Goal: Navigation & Orientation: Find specific page/section

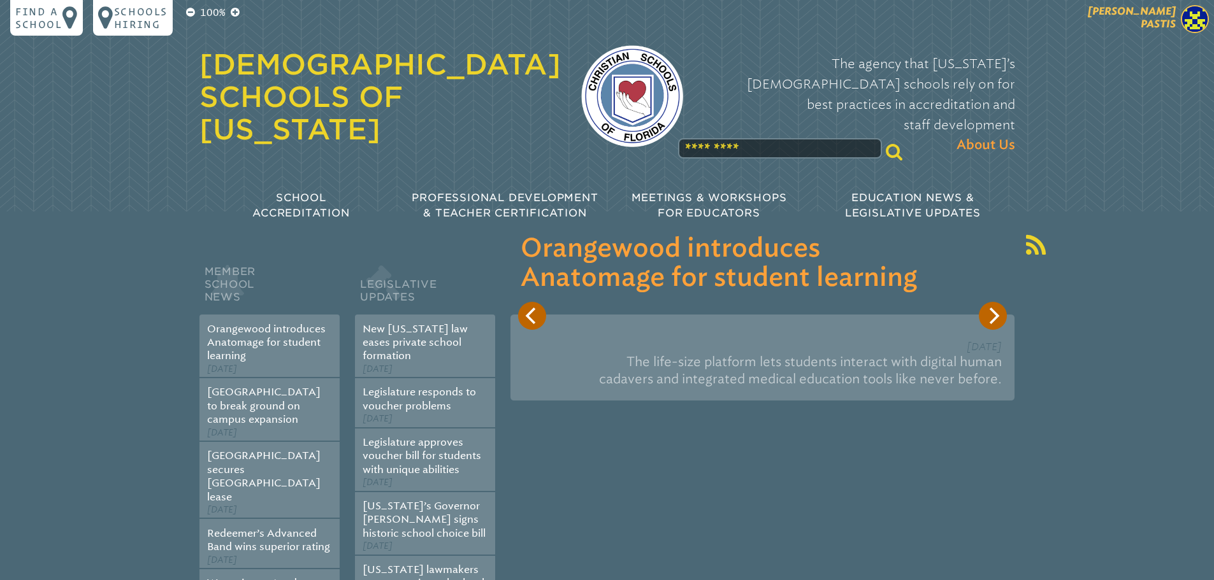
click at [1197, 22] on img at bounding box center [1194, 19] width 28 height 28
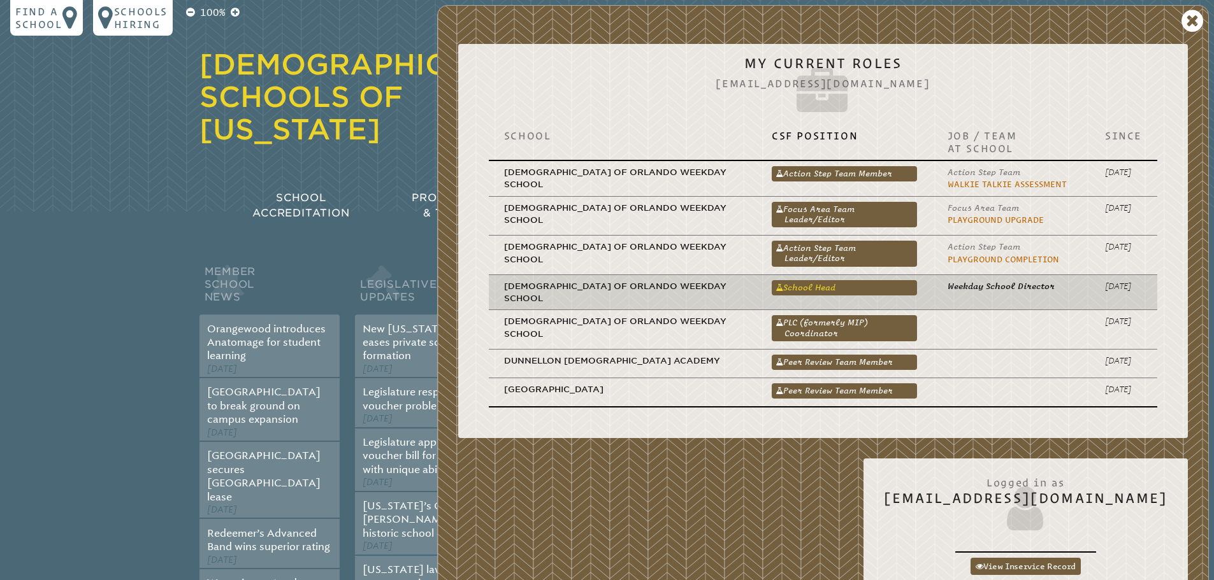
click at [901, 289] on link "School Head" at bounding box center [843, 287] width 145 height 15
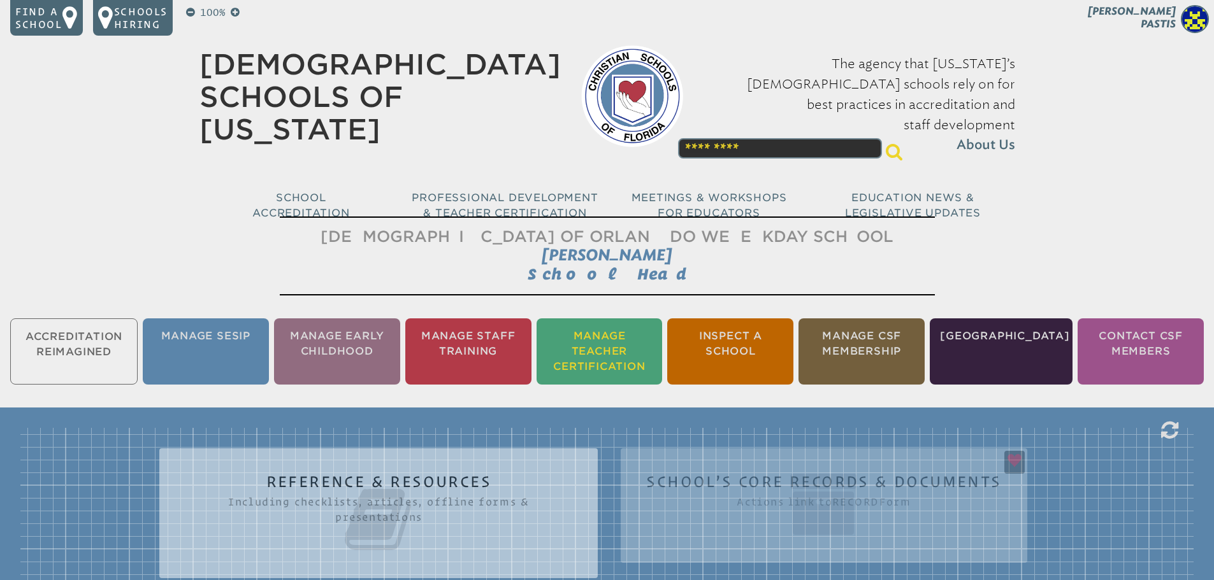
click at [620, 340] on li "Manage Teacher Certification" at bounding box center [599, 352] width 126 height 66
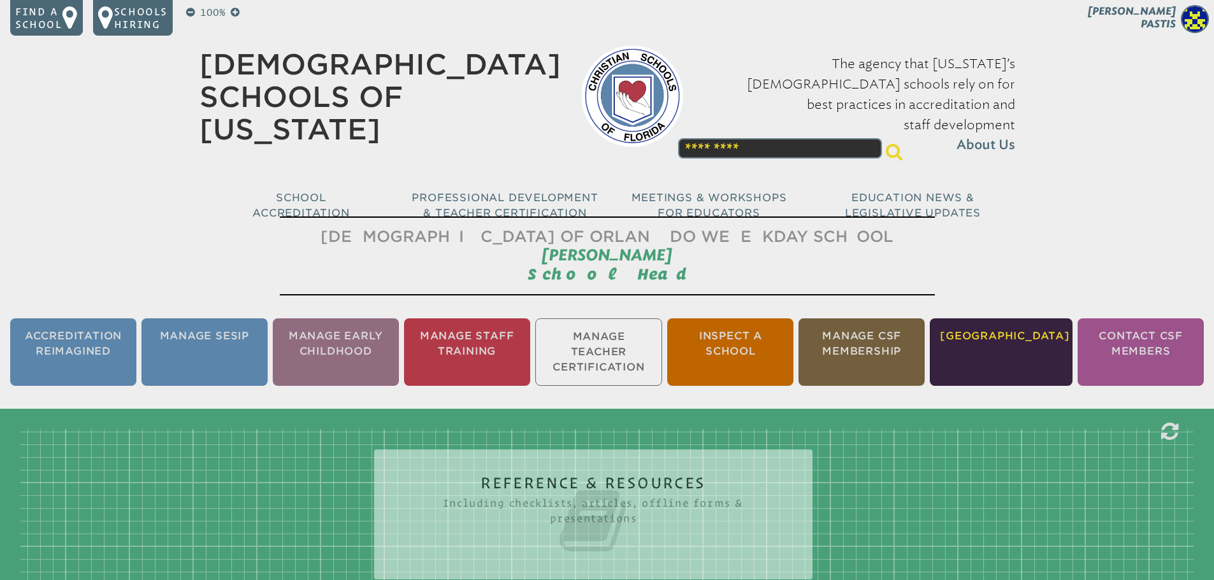
click at [1022, 331] on li "[GEOGRAPHIC_DATA]" at bounding box center [1000, 353] width 143 height 68
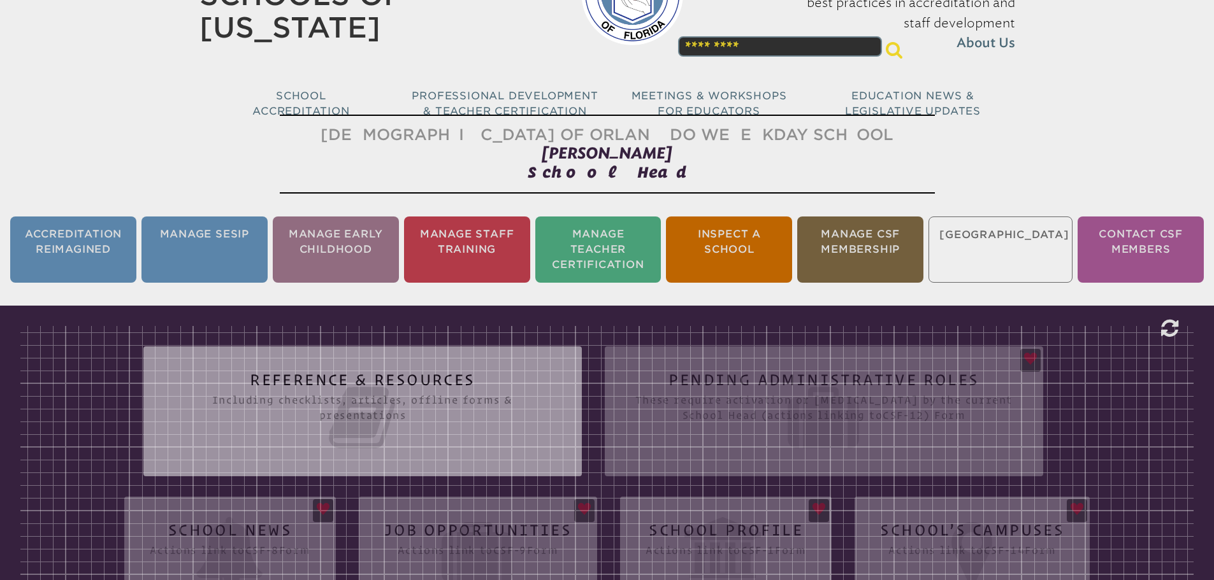
scroll to position [211, 0]
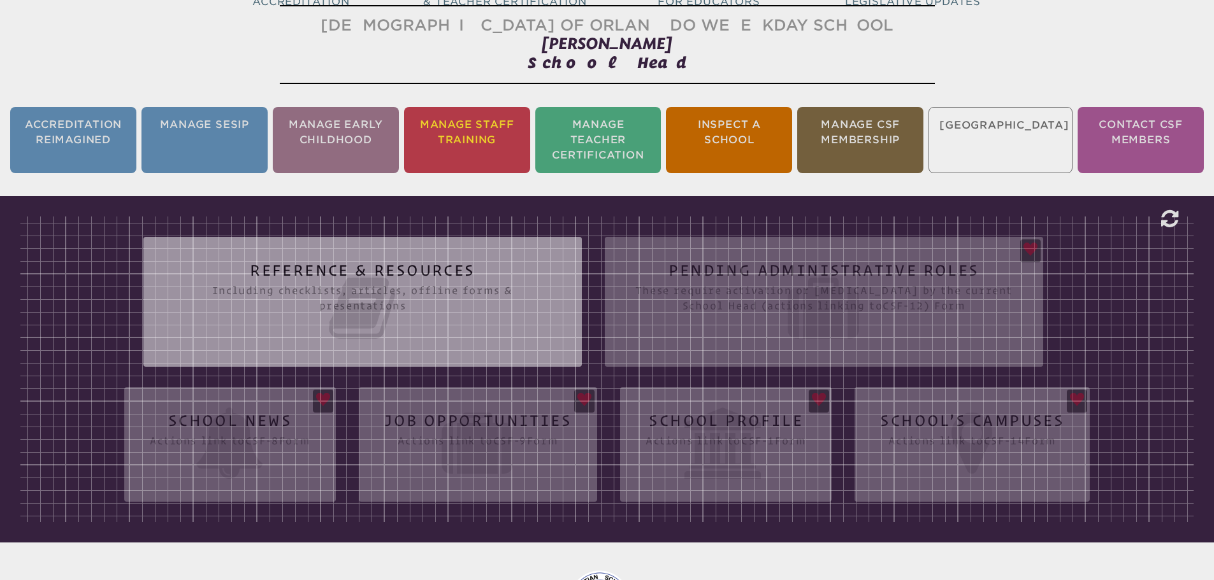
click at [479, 130] on li "Manage Staff Training" at bounding box center [467, 140] width 126 height 66
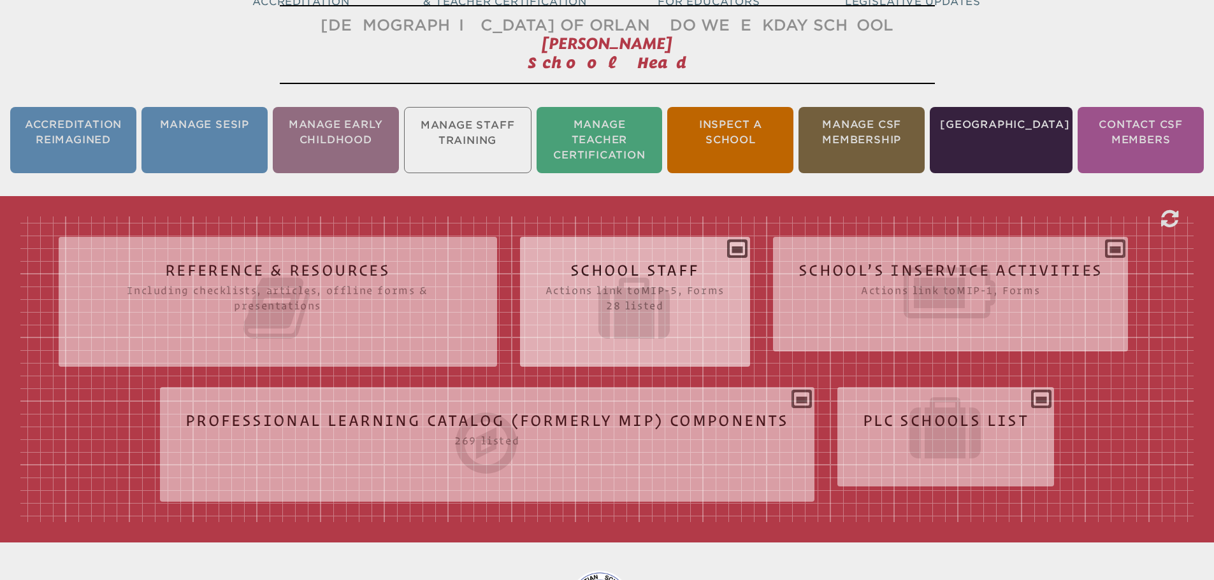
click at [624, 315] on icon at bounding box center [634, 308] width 179 height 71
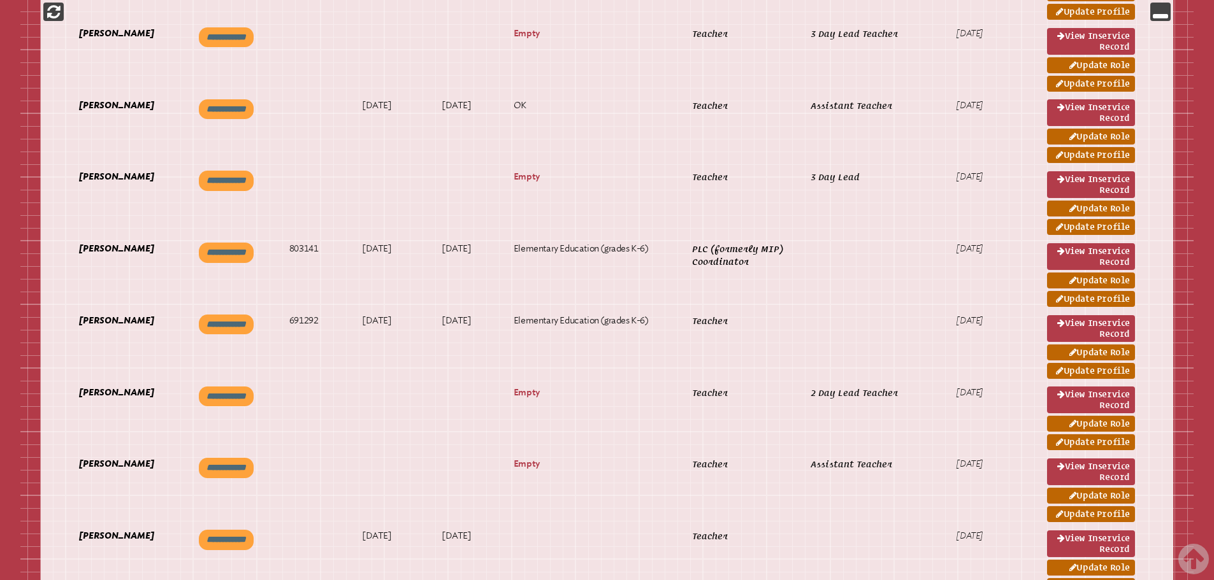
scroll to position [1931, 0]
